Goal: Information Seeking & Learning: Learn about a topic

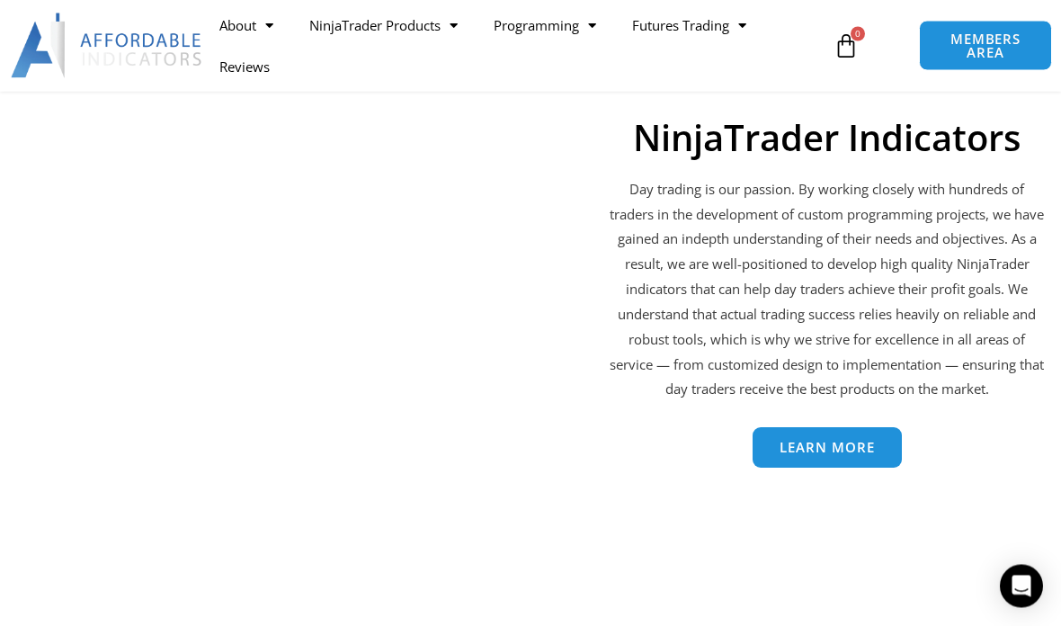
scroll to position [2815, 0]
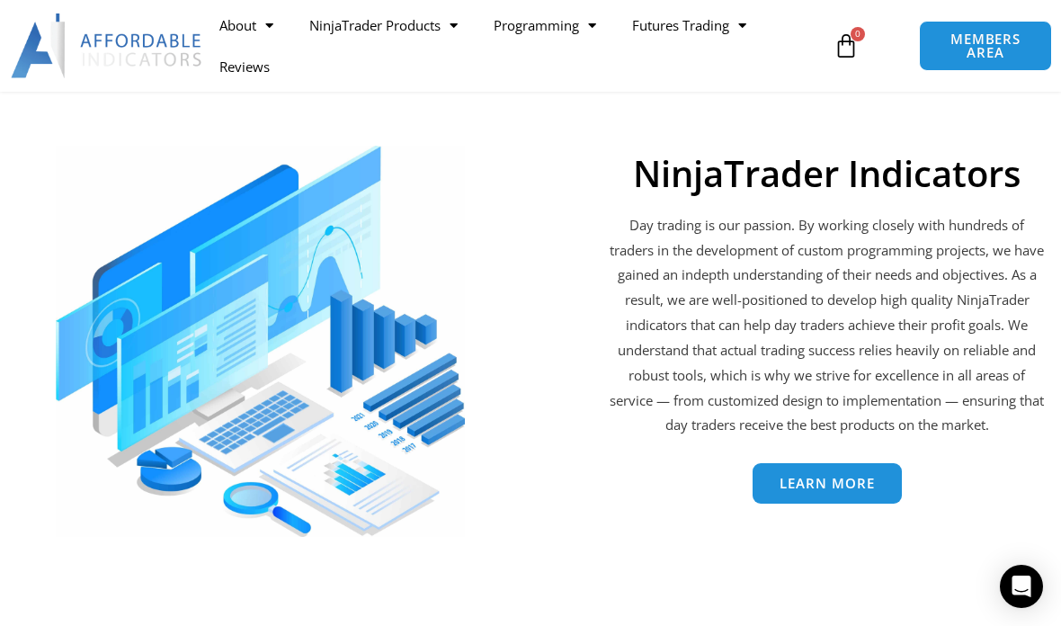
click at [851, 490] on span "Learn More" at bounding box center [827, 483] width 95 height 13
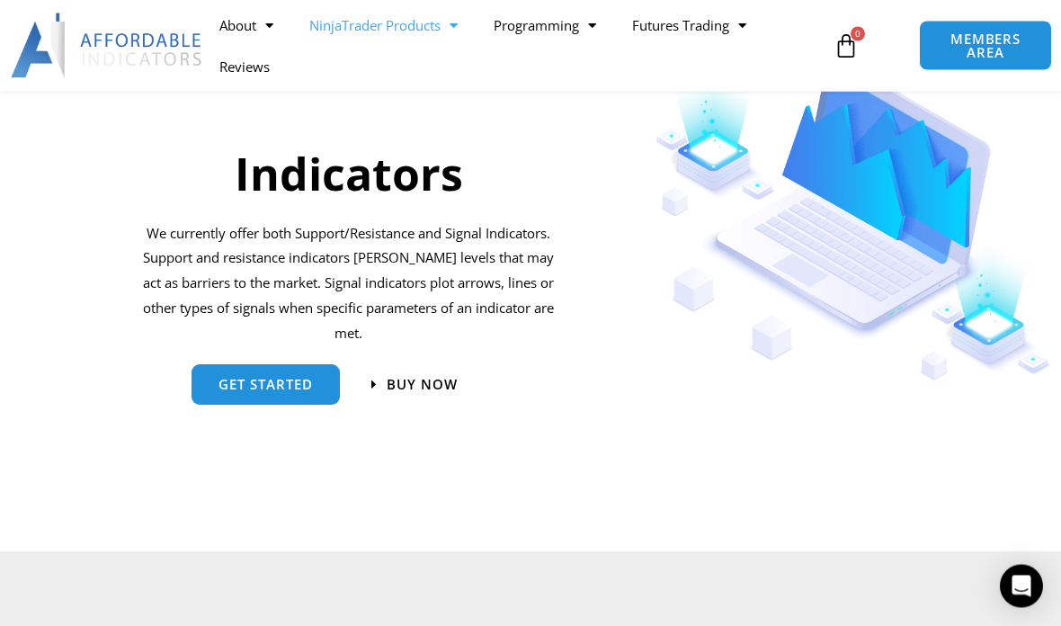
scroll to position [1708, 0]
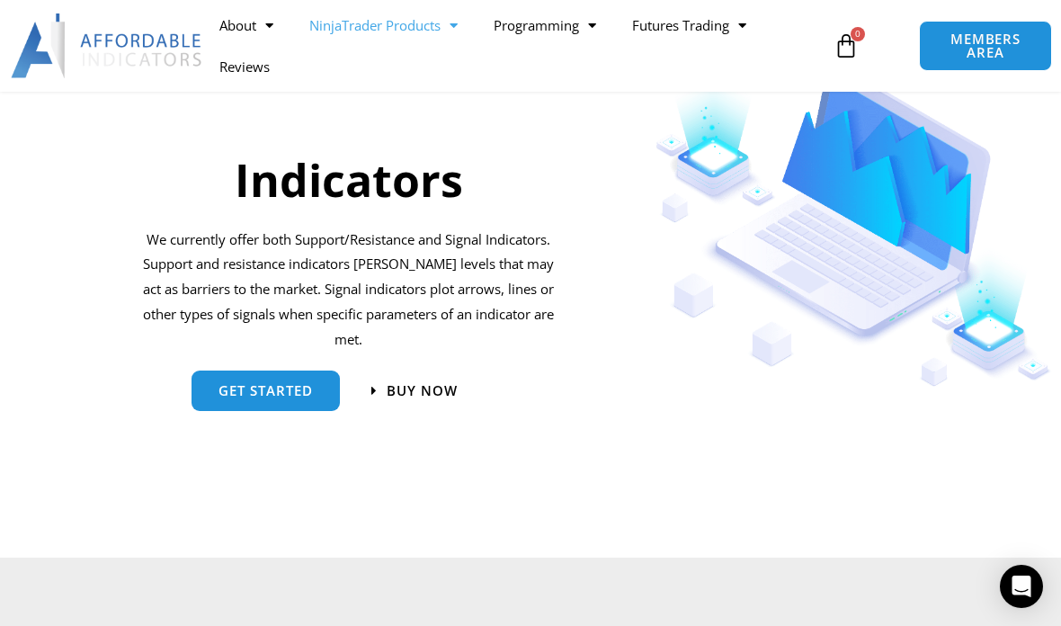
click at [280, 398] on span "get started" at bounding box center [266, 390] width 94 height 13
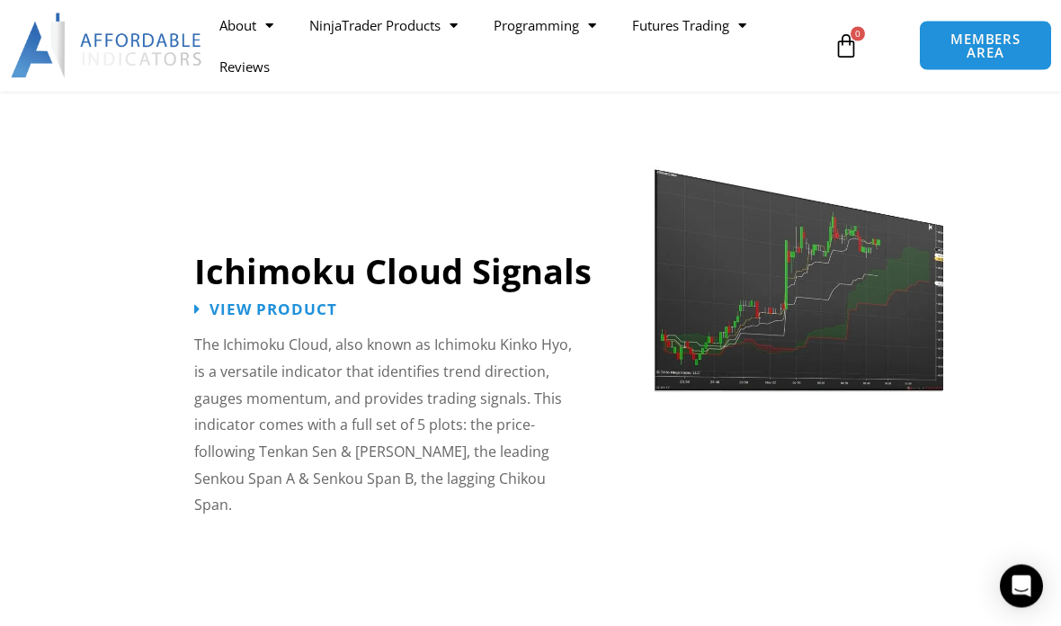
scroll to position [3326, 0]
click at [312, 301] on span "View Product" at bounding box center [274, 308] width 128 height 15
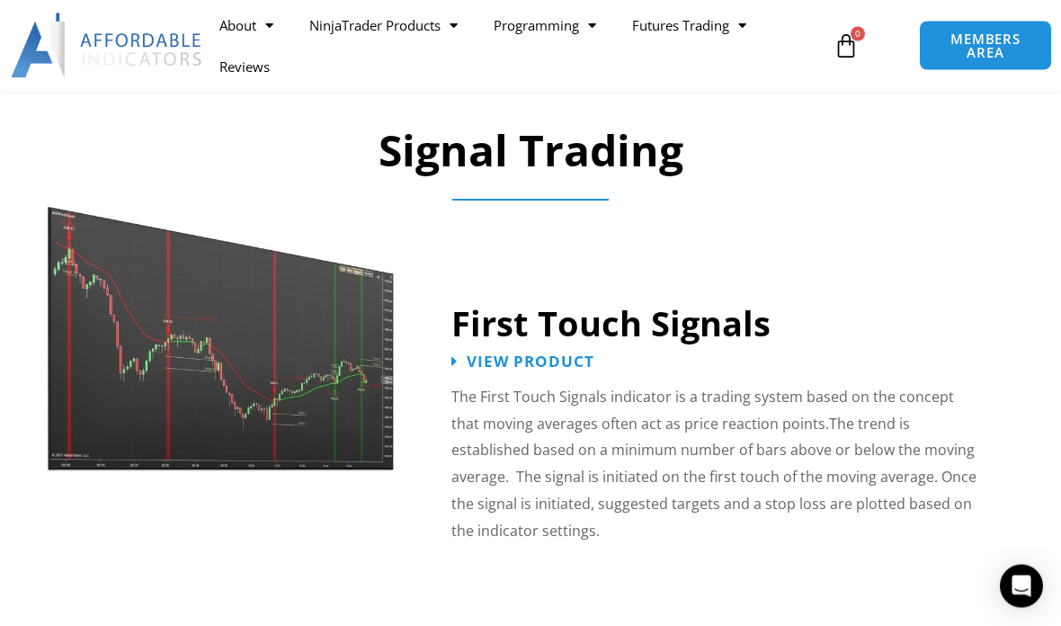
scroll to position [2864, 0]
click at [334, 348] on img at bounding box center [222, 321] width 350 height 300
click at [567, 353] on span "View Product" at bounding box center [531, 360] width 128 height 15
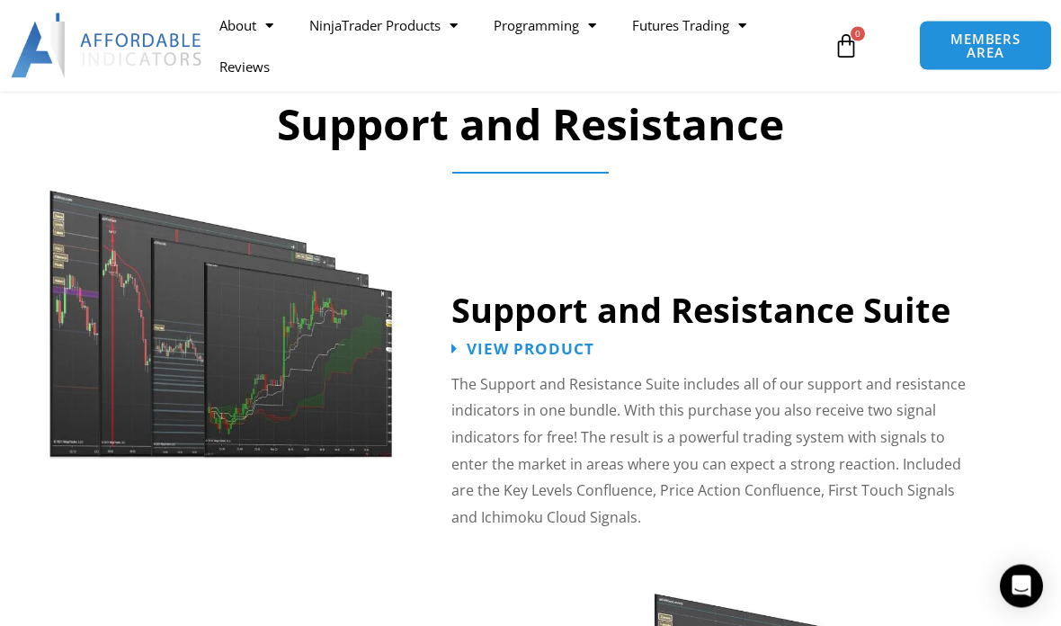
scroll to position [1584, 0]
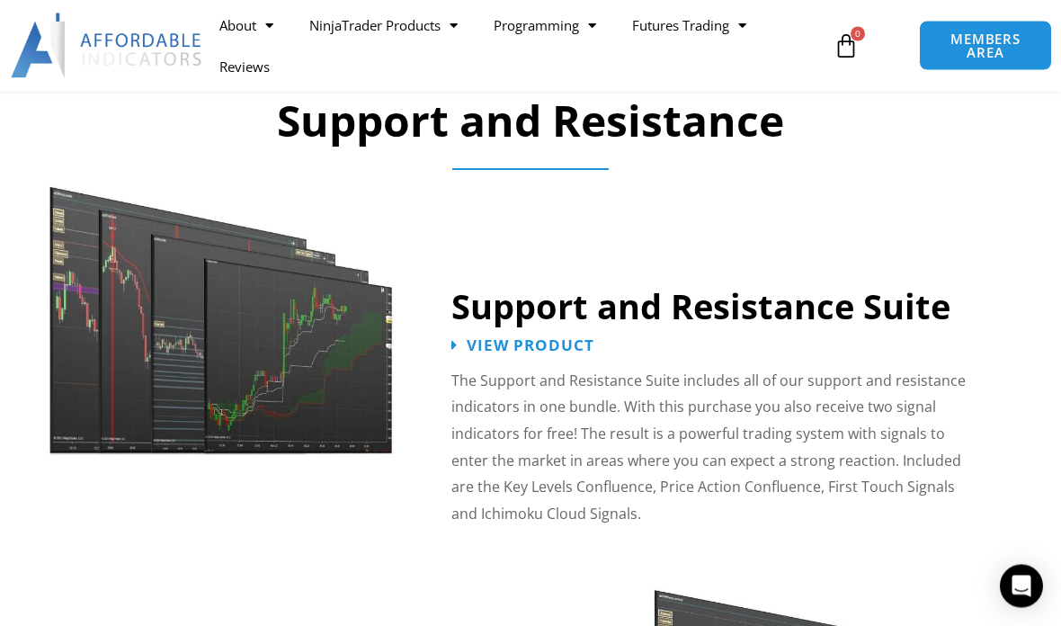
click at [554, 318] on link "Support and Resistance Suite" at bounding box center [700, 306] width 499 height 47
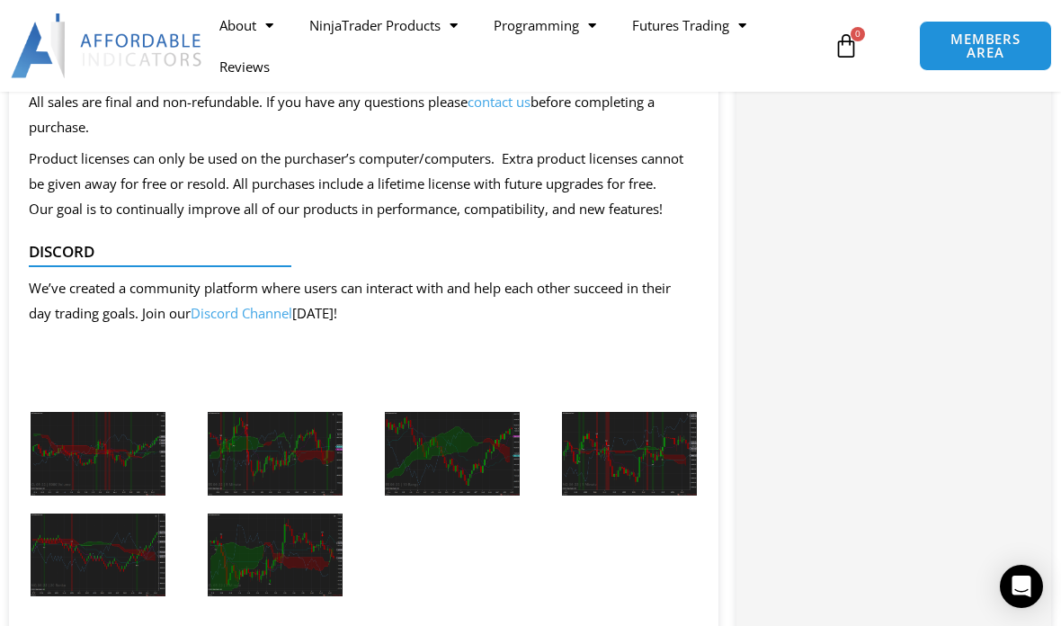
scroll to position [1909, 0]
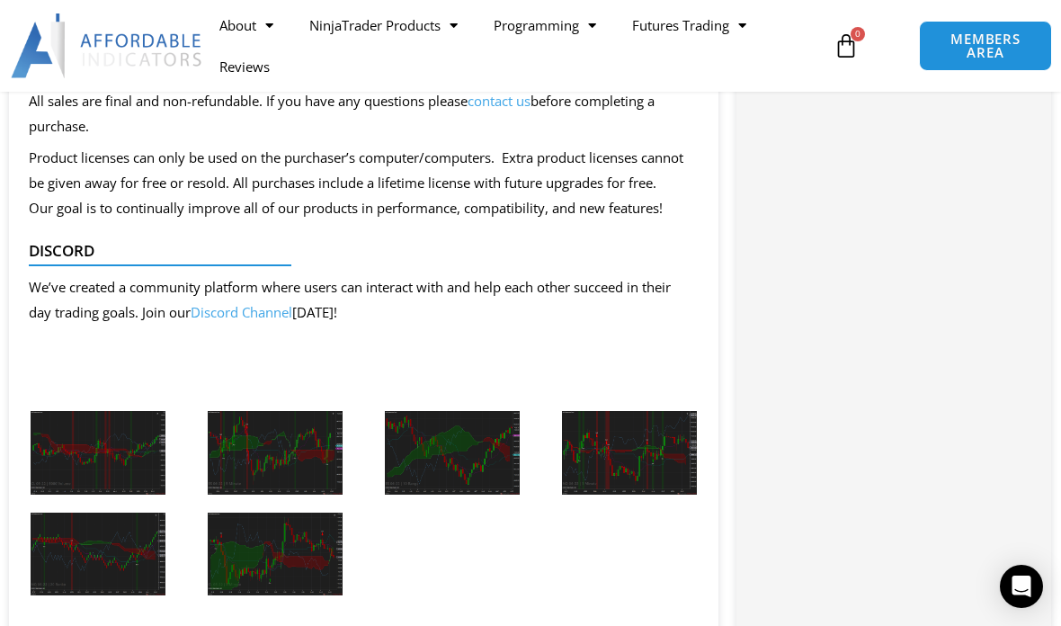
click at [121, 494] on img at bounding box center [98, 452] width 135 height 83
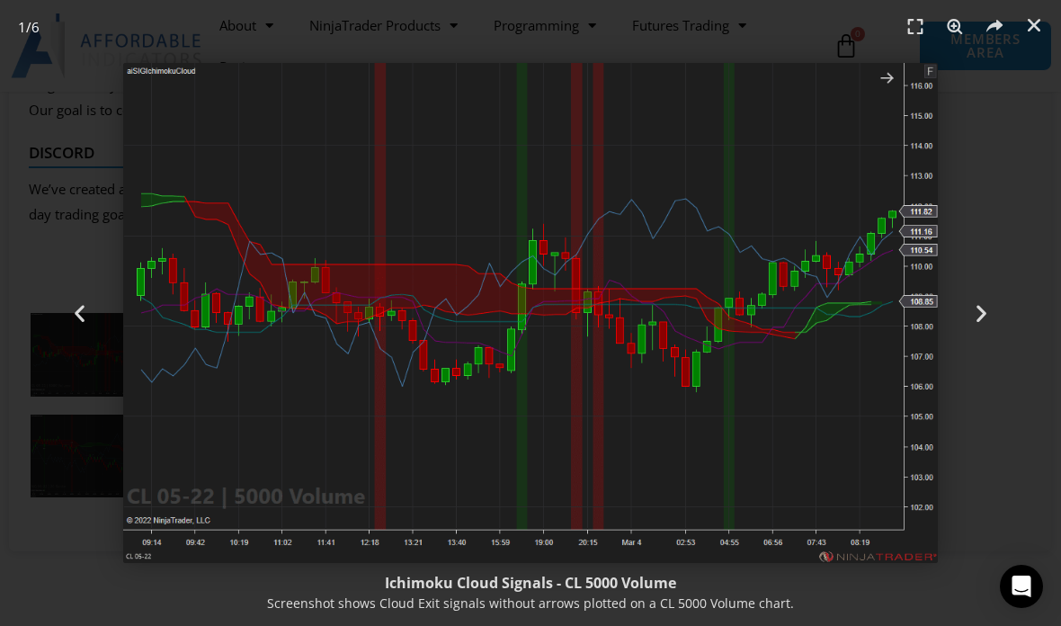
scroll to position [2018, 0]
click at [972, 311] on icon "Next slide" at bounding box center [981, 313] width 22 height 22
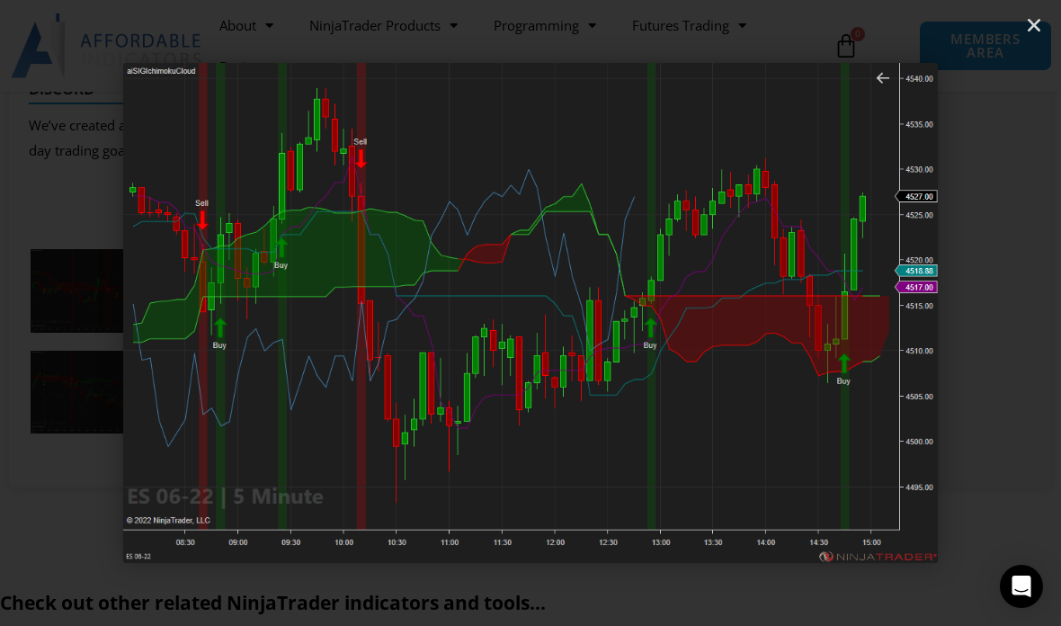
scroll to position [2086, 0]
click at [992, 239] on div "Next" at bounding box center [981, 313] width 159 height 626
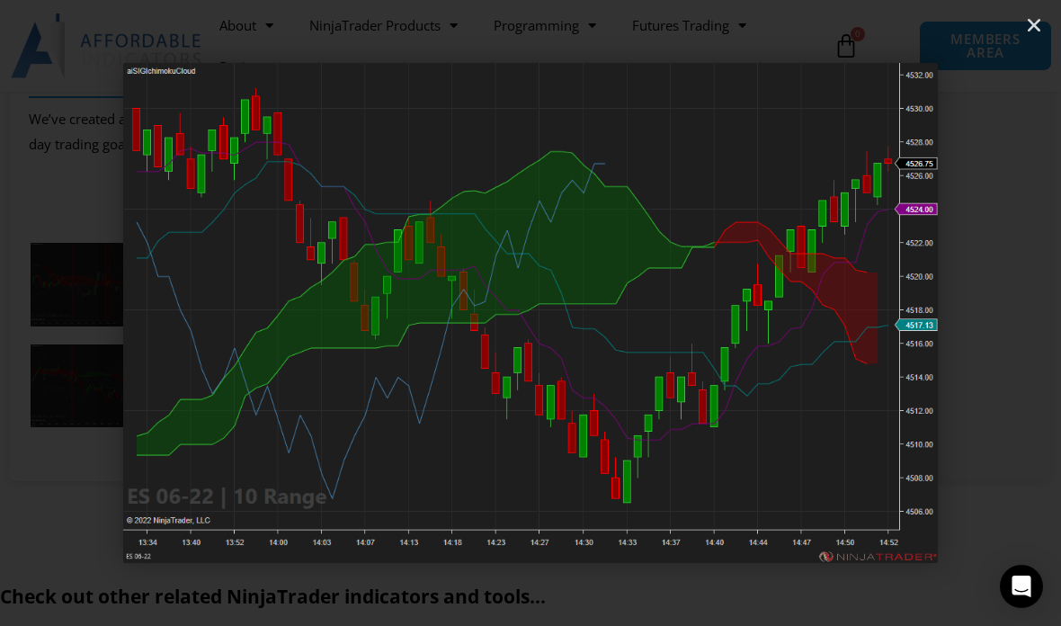
click at [1008, 292] on div "Next" at bounding box center [981, 313] width 159 height 626
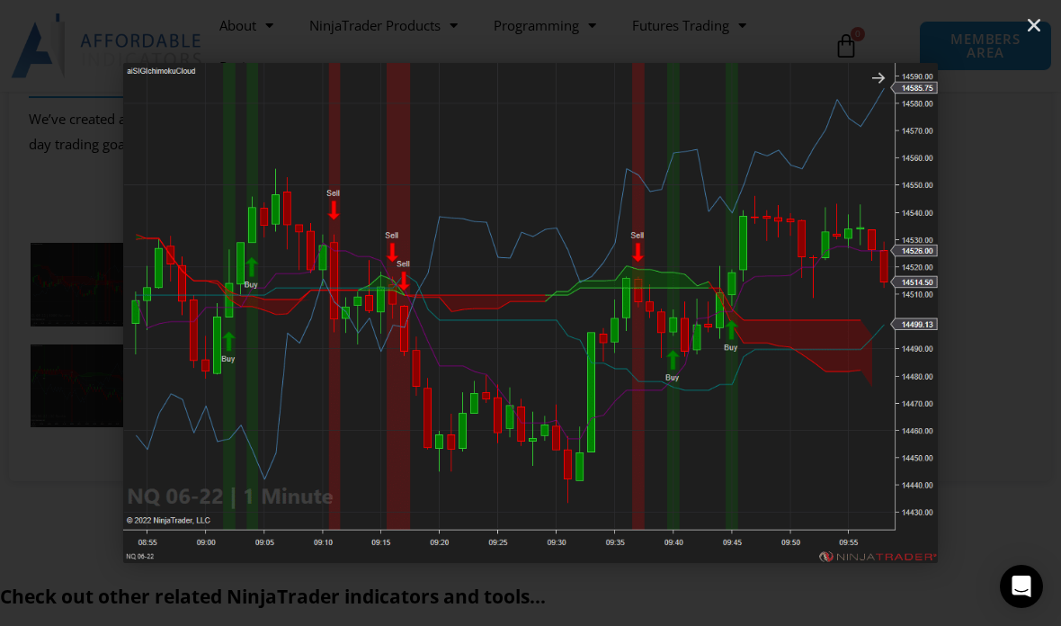
click at [1033, 293] on div "Next" at bounding box center [981, 313] width 159 height 626
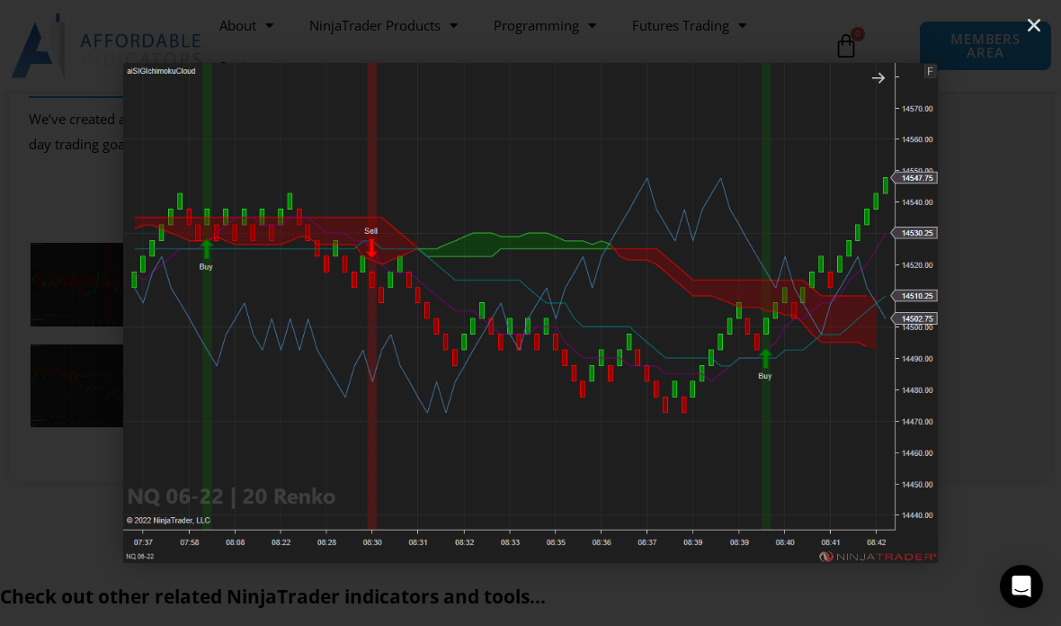
click at [1016, 299] on div "Next" at bounding box center [981, 313] width 159 height 626
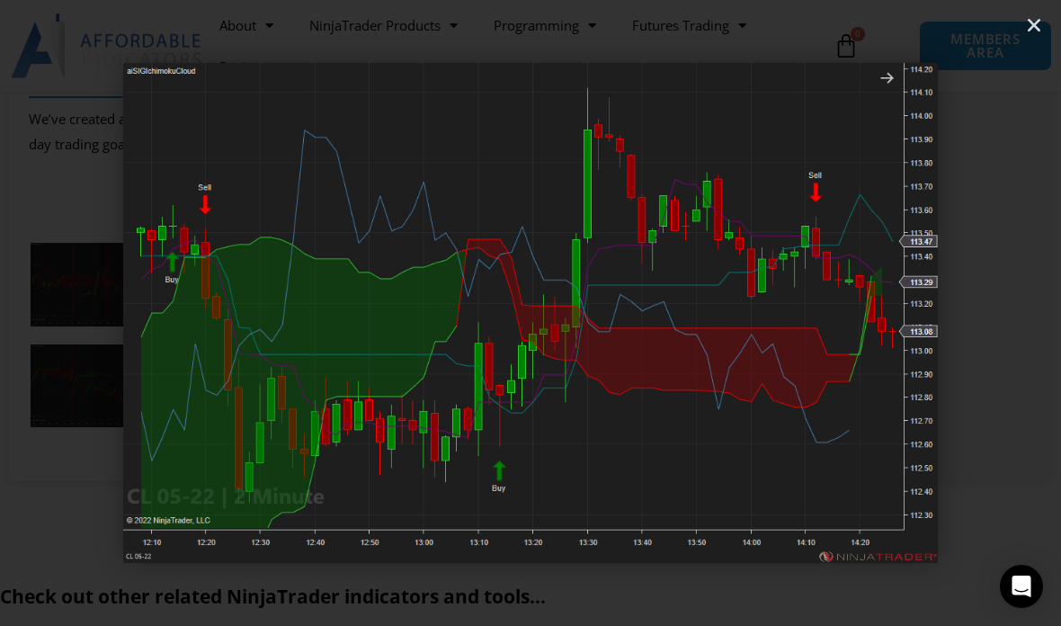
click at [1015, 296] on div "Next" at bounding box center [981, 313] width 159 height 626
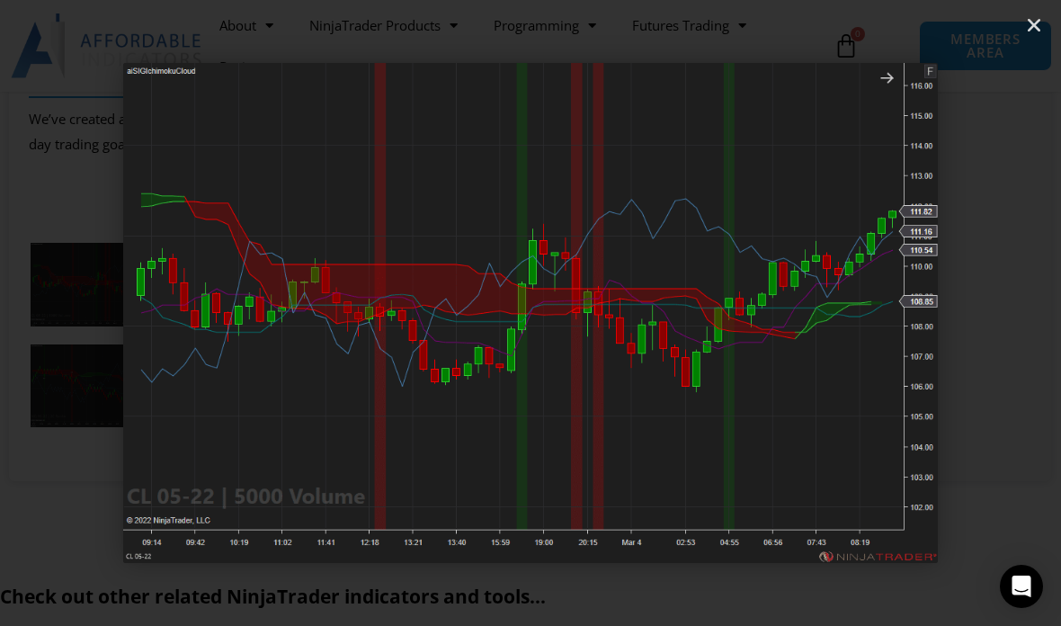
click at [1025, 282] on div "Next" at bounding box center [981, 313] width 159 height 626
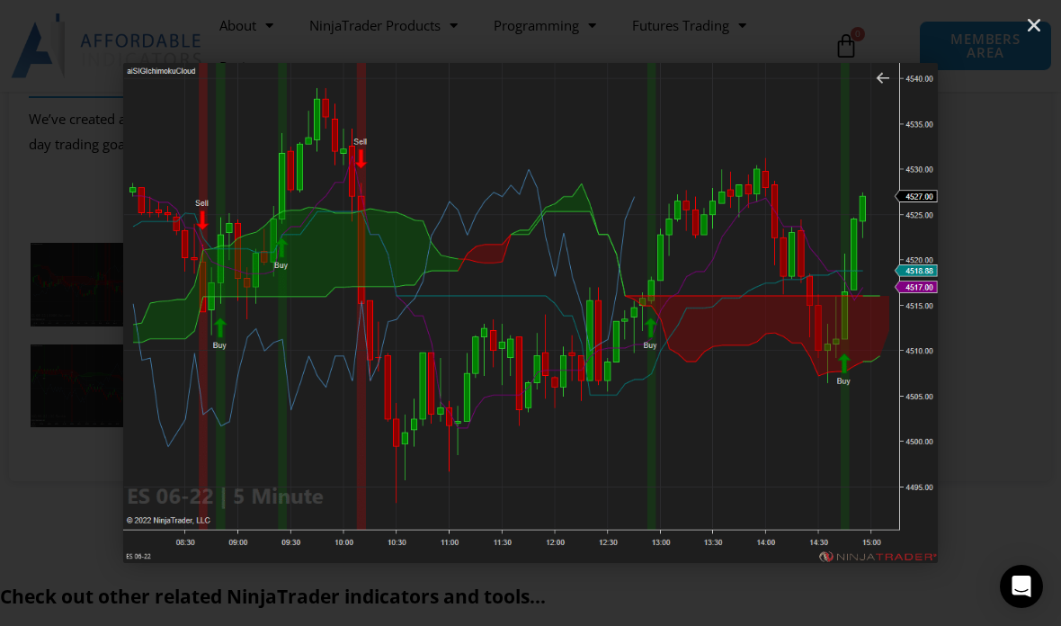
click at [1015, 251] on div "Next" at bounding box center [981, 313] width 159 height 626
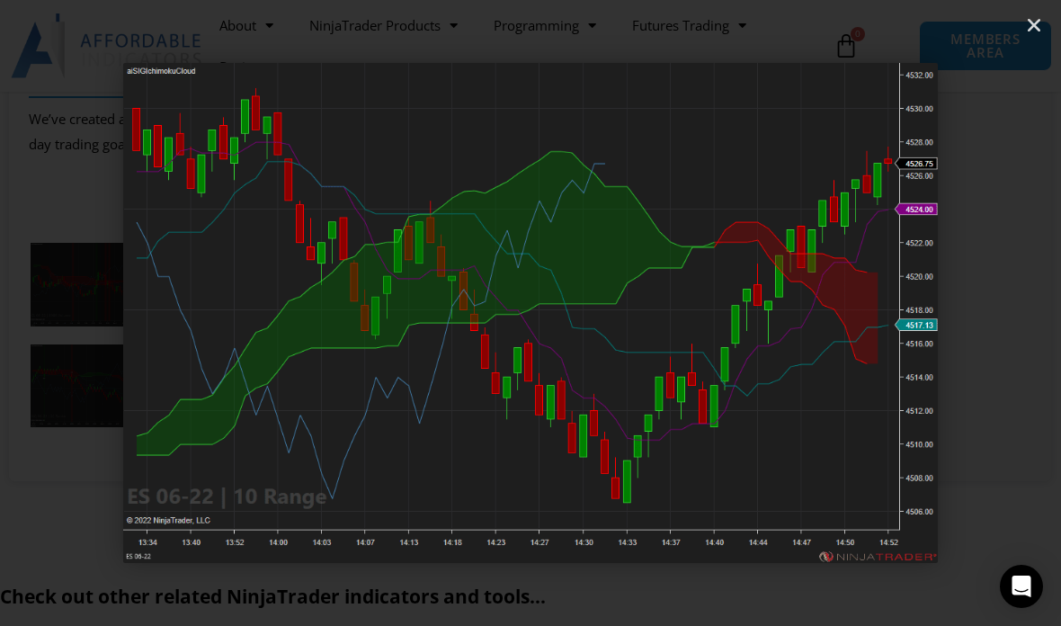
click at [1006, 290] on div "Next" at bounding box center [981, 313] width 159 height 626
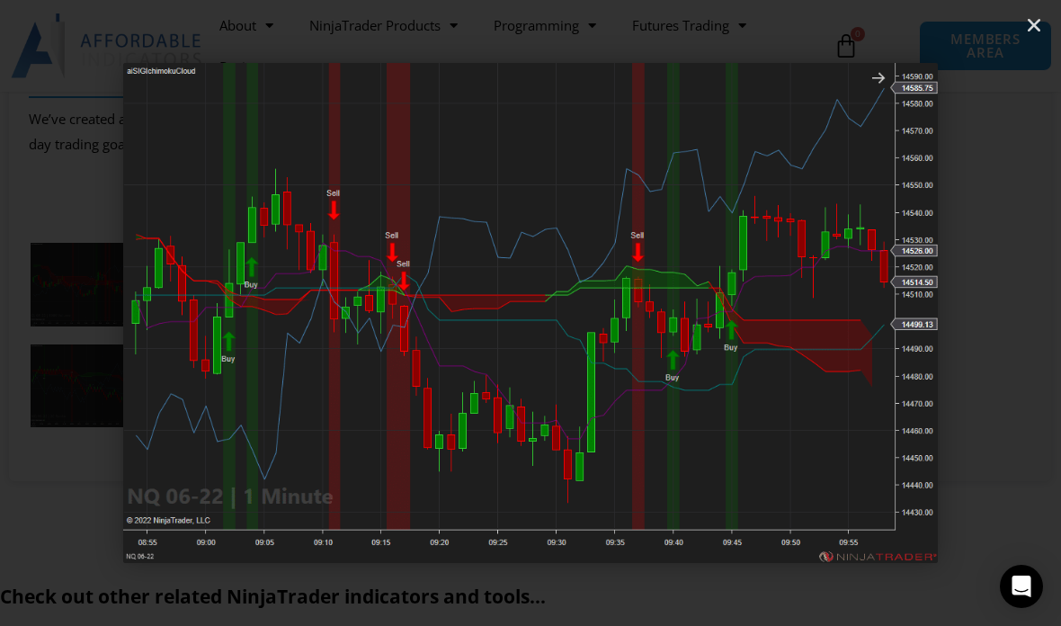
click at [1020, 30] on header "4 / 6" at bounding box center [530, 27] width 1061 height 54
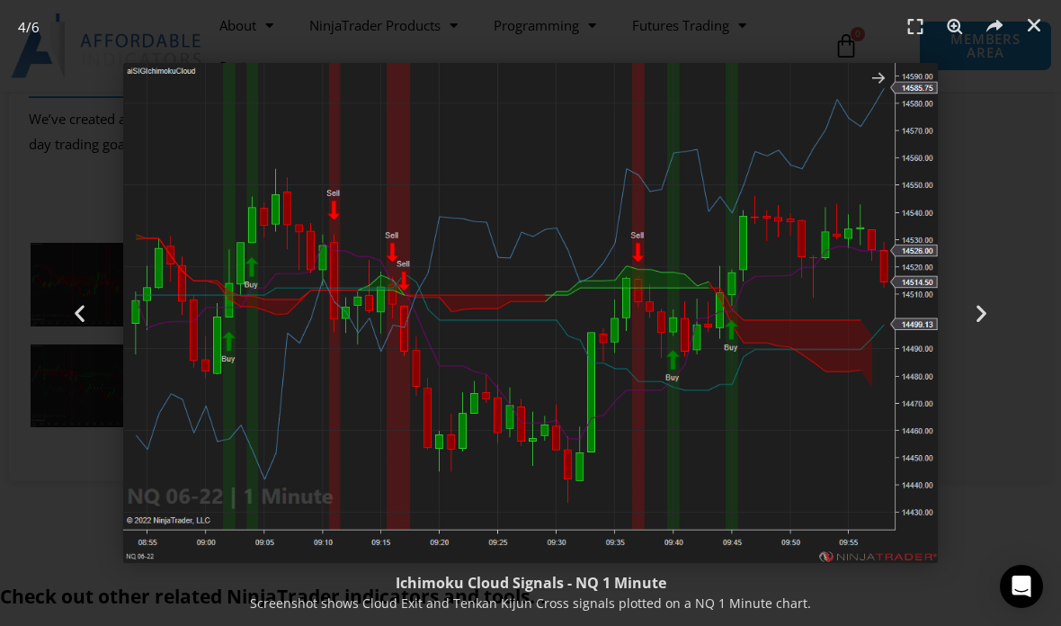
click at [1031, 22] on icon "Close (Esc)" at bounding box center [1034, 25] width 18 height 18
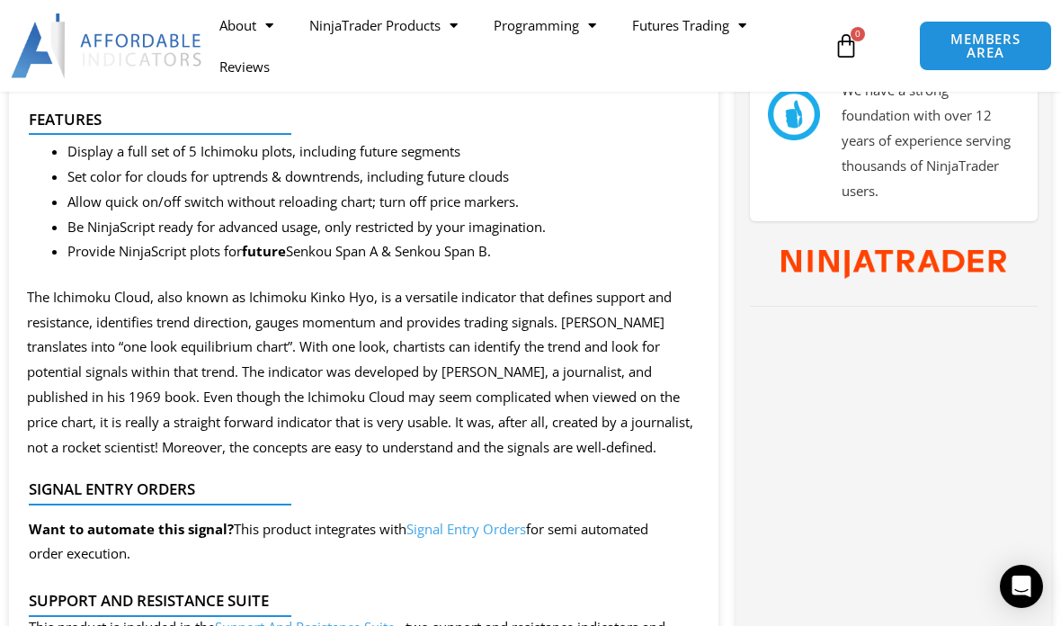
scroll to position [925, 0]
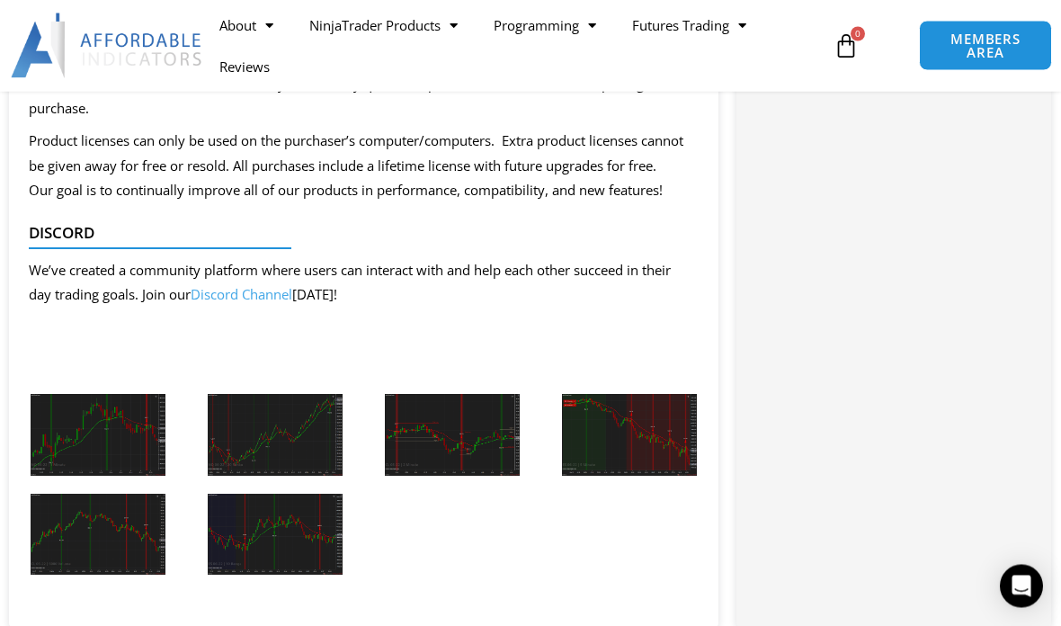
scroll to position [1971, 0]
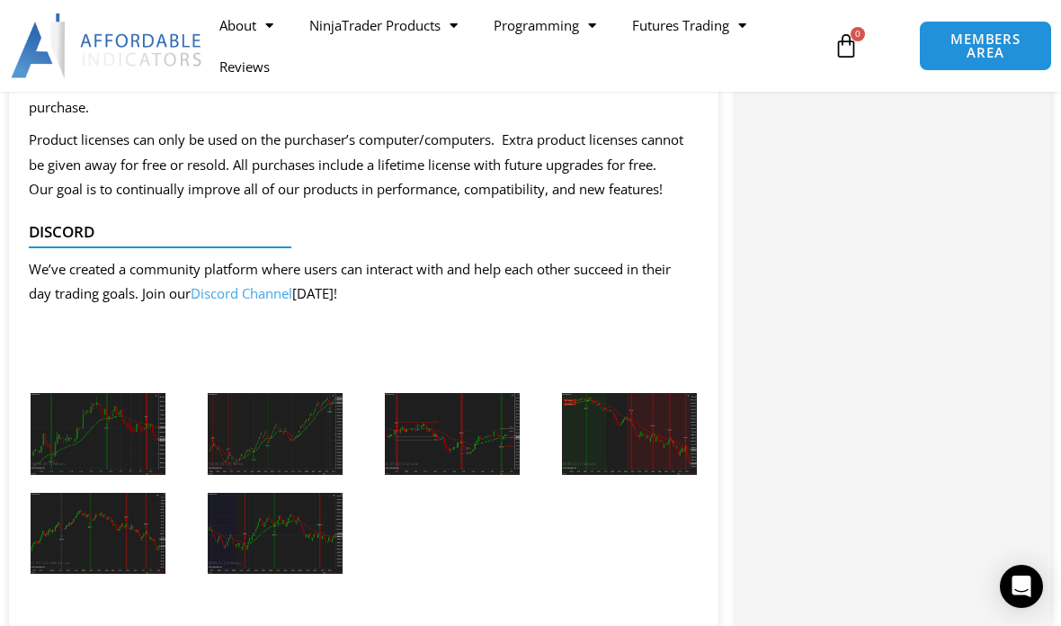
click at [127, 469] on img at bounding box center [98, 434] width 135 height 82
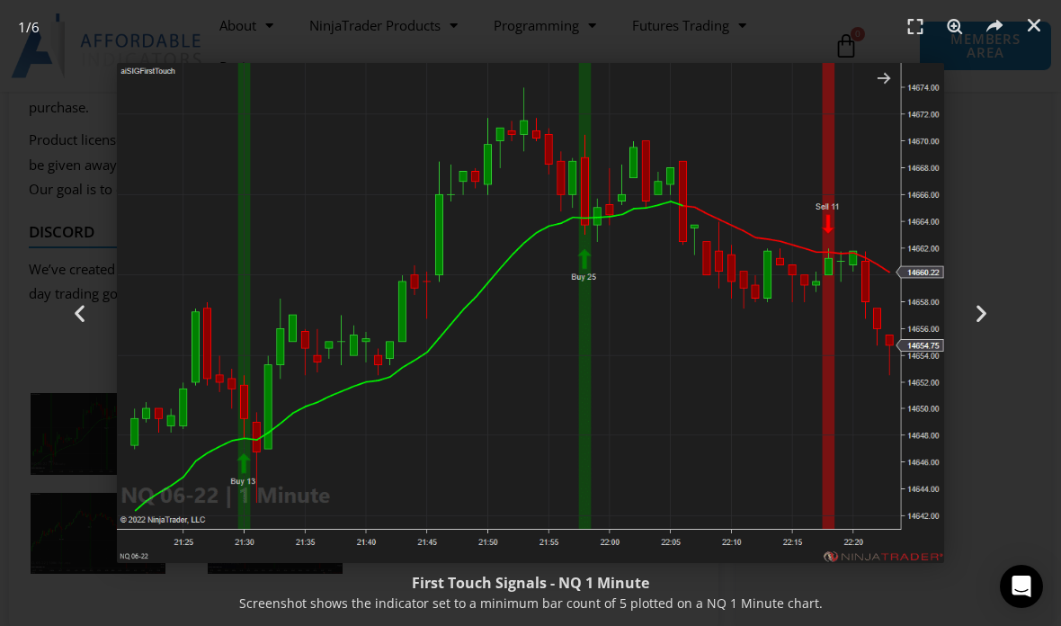
click at [976, 325] on icon "Next slide" at bounding box center [981, 313] width 22 height 22
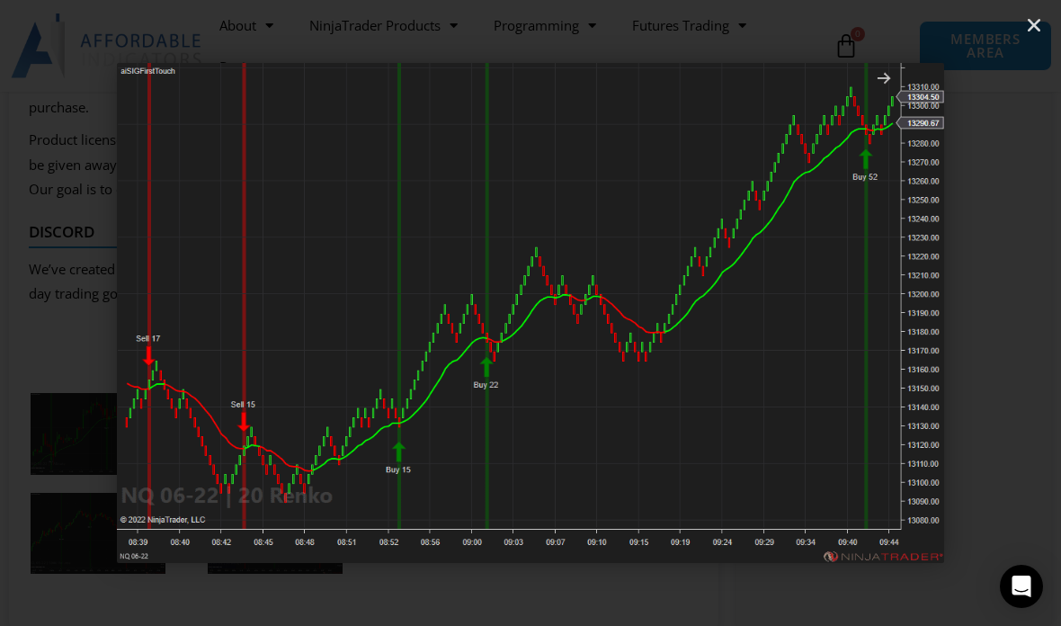
click at [1022, 310] on div "Next" at bounding box center [981, 313] width 159 height 626
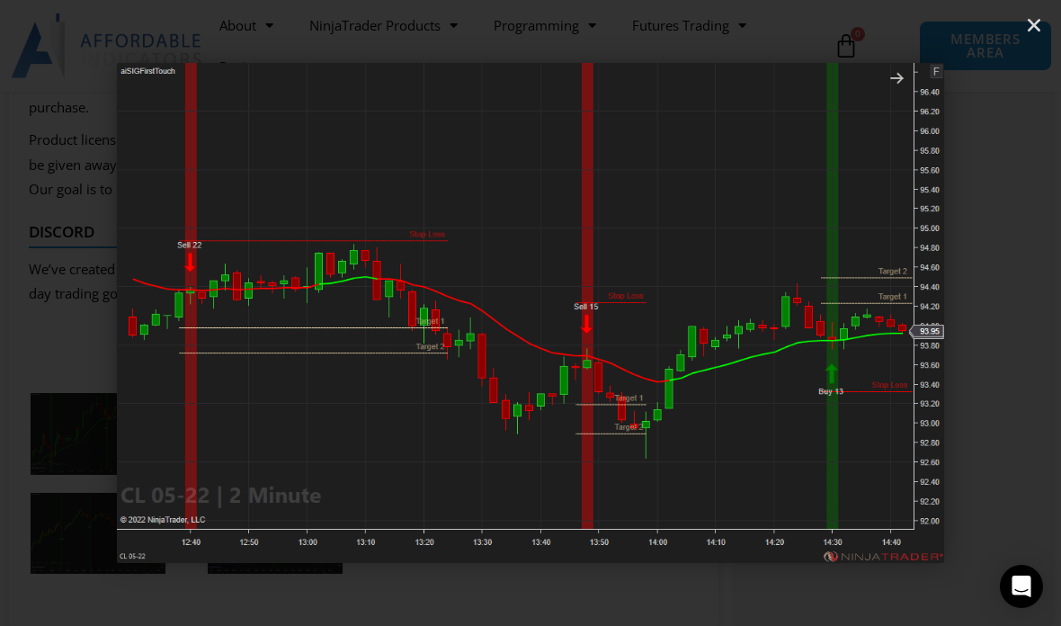
click at [1007, 329] on div "Next" at bounding box center [981, 313] width 159 height 626
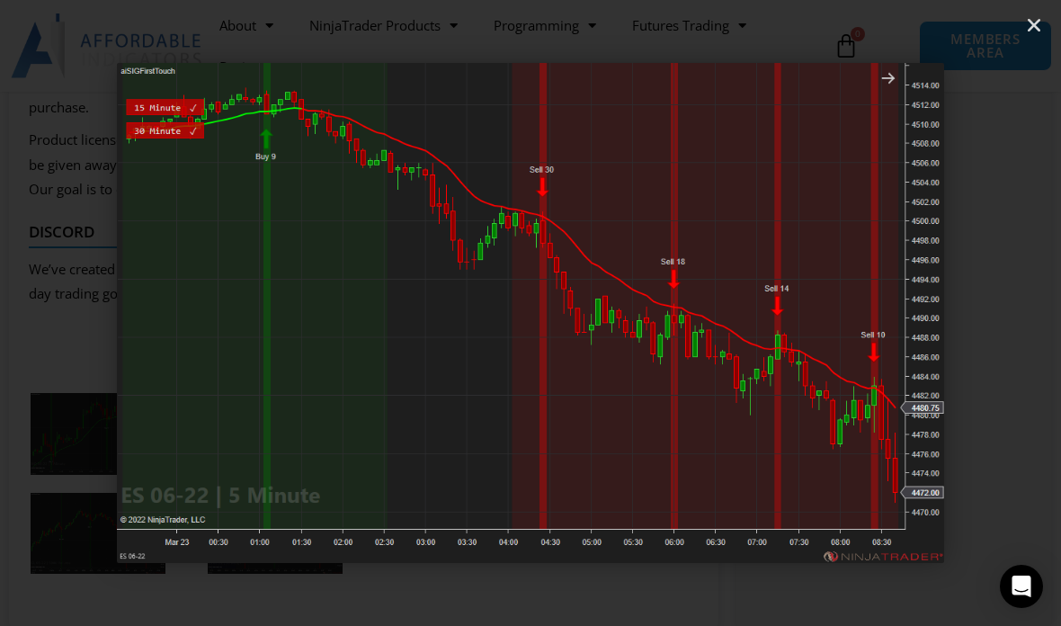
click at [1033, 278] on div "Next" at bounding box center [981, 313] width 159 height 626
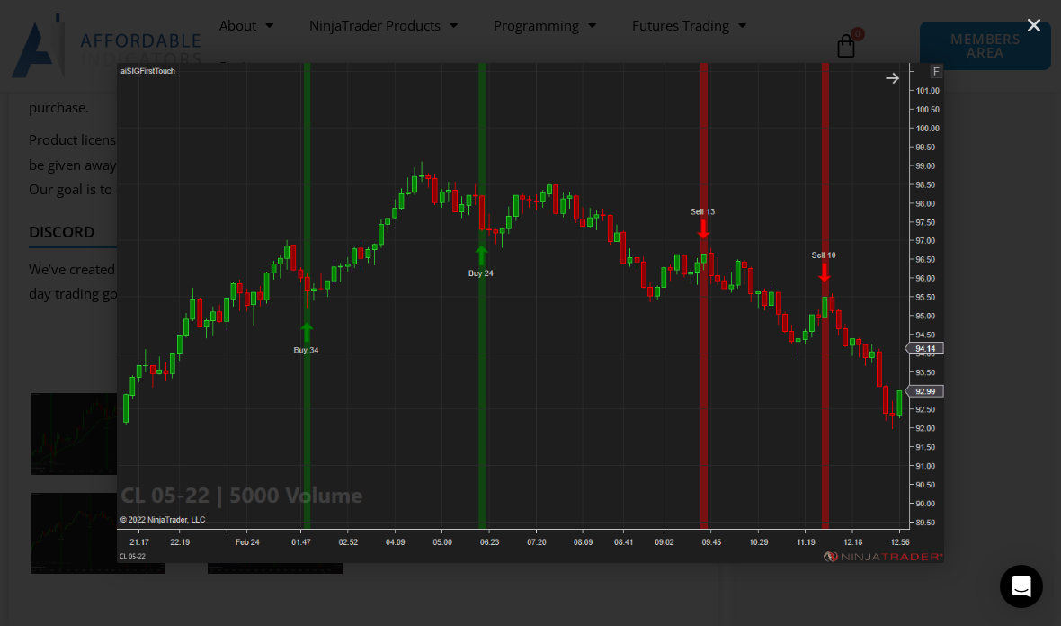
click at [1024, 282] on div "Next" at bounding box center [981, 313] width 159 height 626
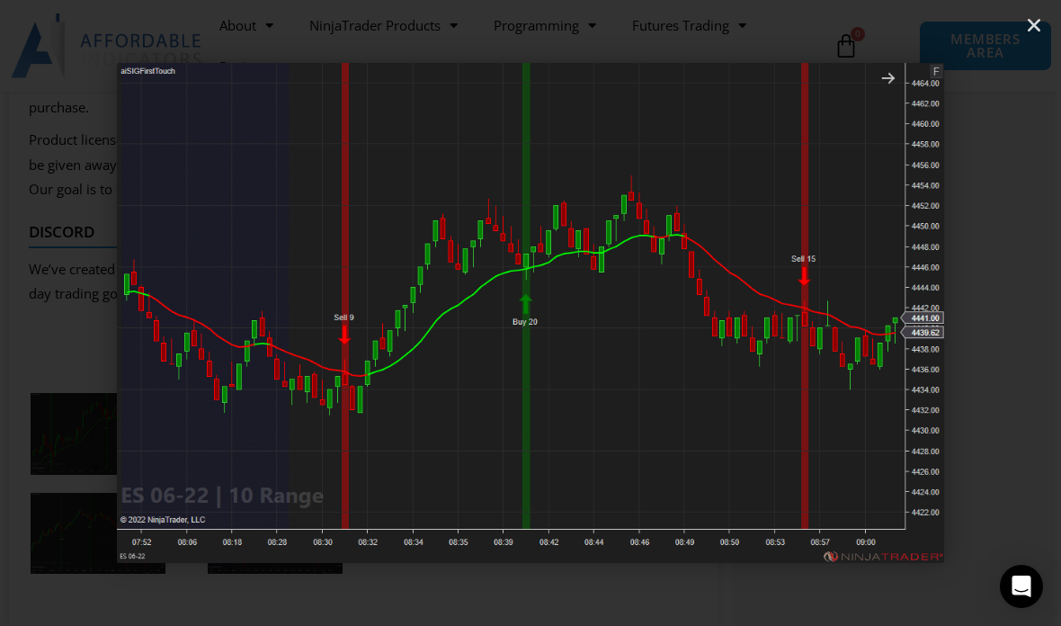
click at [1034, 26] on icon "Close (Esc)" at bounding box center [1034, 25] width 18 height 18
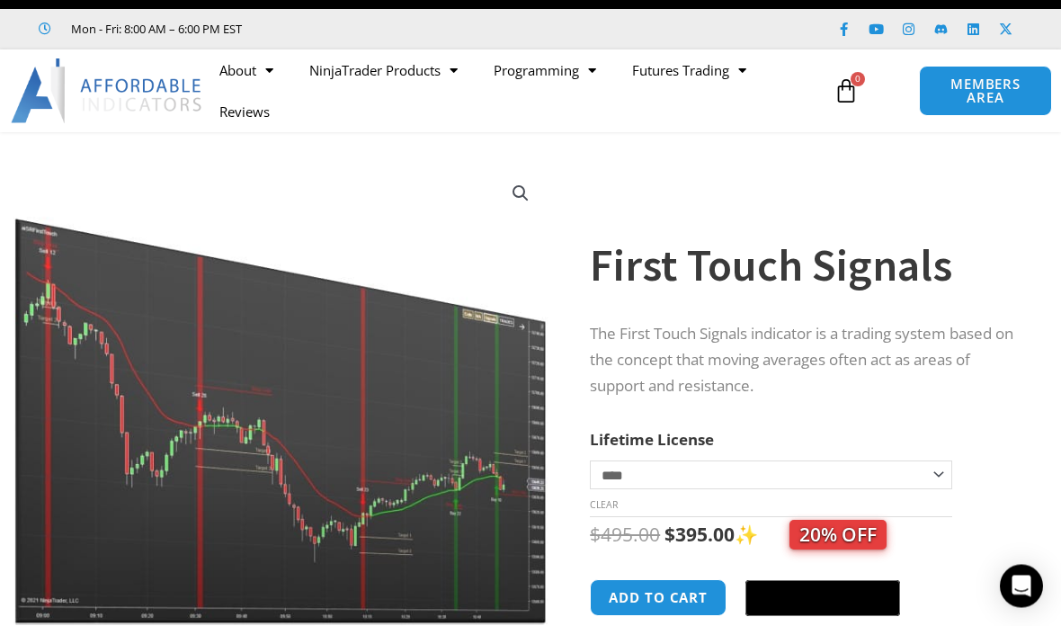
scroll to position [0, 0]
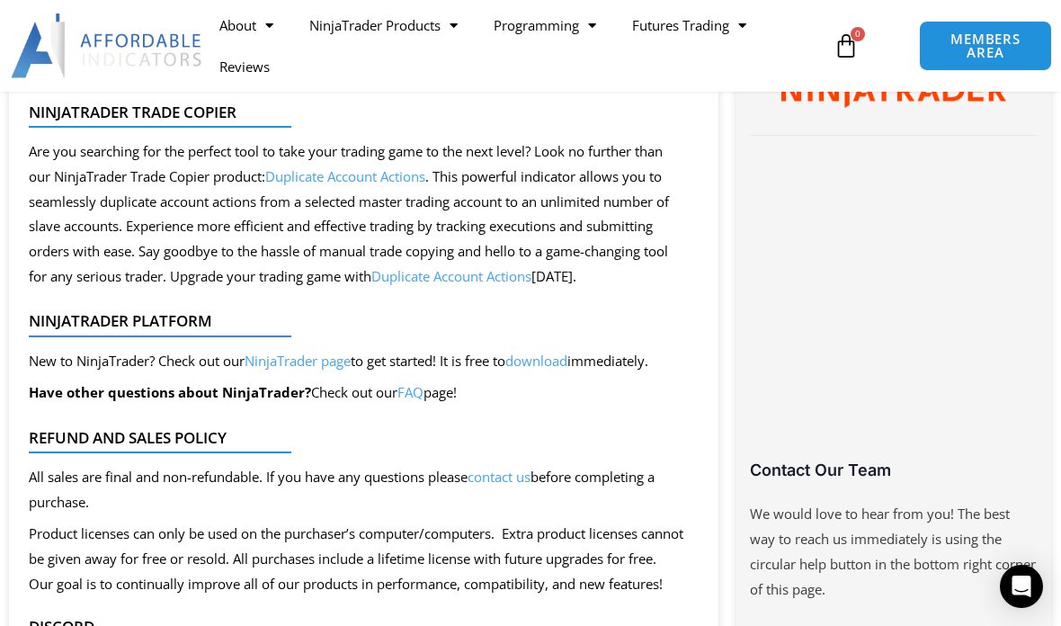
scroll to position [1057, 0]
